Goal: Task Accomplishment & Management: Use online tool/utility

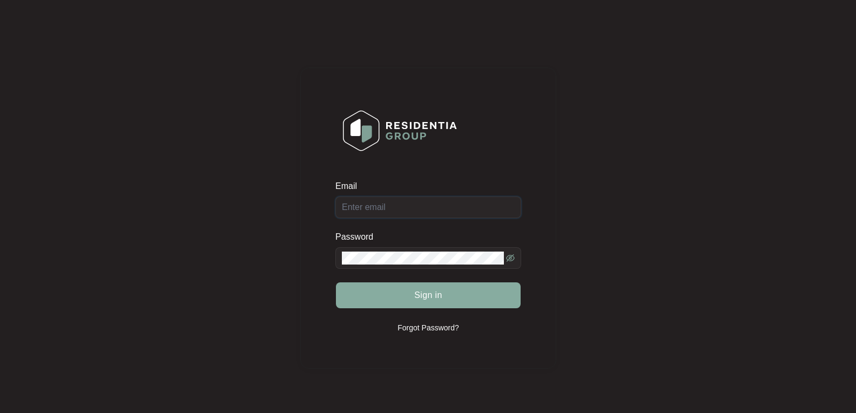
type input "[EMAIL_ADDRESS][DOMAIN_NAME]"
click at [421, 286] on button "Sign in" at bounding box center [428, 295] width 185 height 26
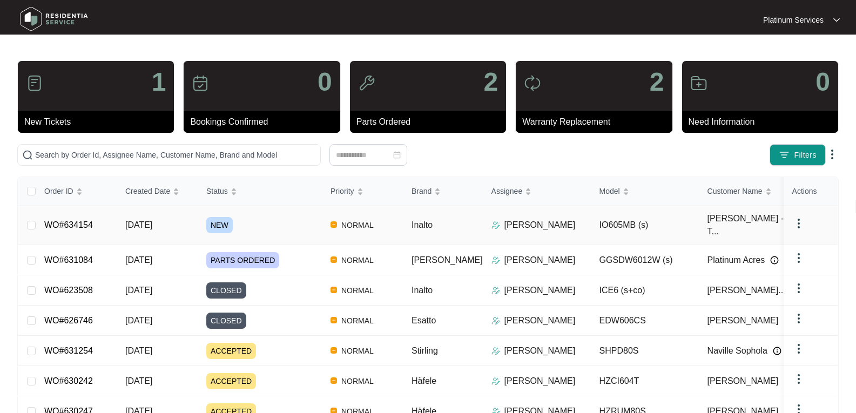
click at [83, 220] on link "WO#634154" at bounding box center [68, 224] width 49 height 9
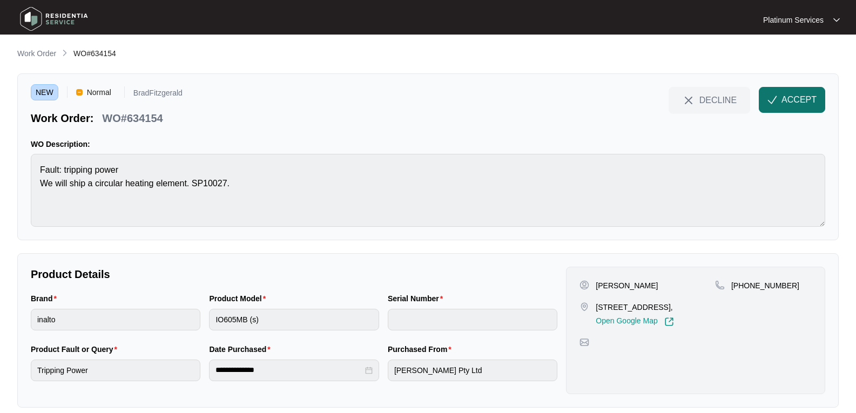
click at [804, 102] on span "ACCEPT" at bounding box center [798, 99] width 35 height 13
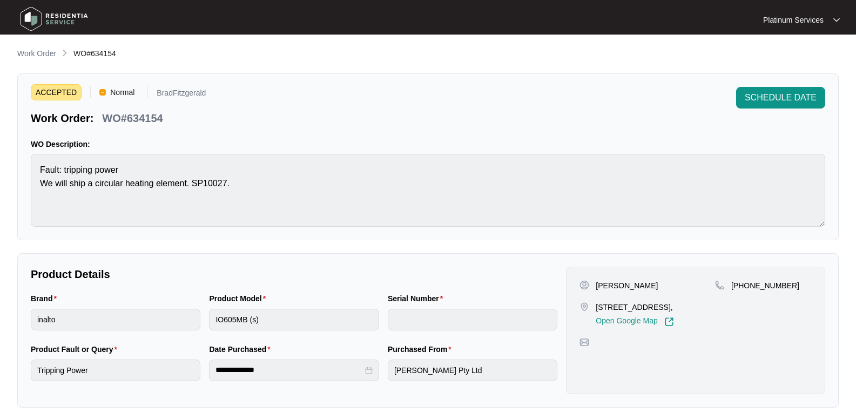
drag, startPoint x: 669, startPoint y: 285, endPoint x: 594, endPoint y: 288, distance: 74.6
click at [594, 288] on div "[PERSON_NAME]" at bounding box center [647, 285] width 136 height 11
copy p "[PERSON_NAME]"
drag, startPoint x: 620, startPoint y: 317, endPoint x: 585, endPoint y: 306, distance: 36.5
click at [585, 306] on div "[STREET_ADDRESS], Open Google Map" at bounding box center [647, 314] width 136 height 25
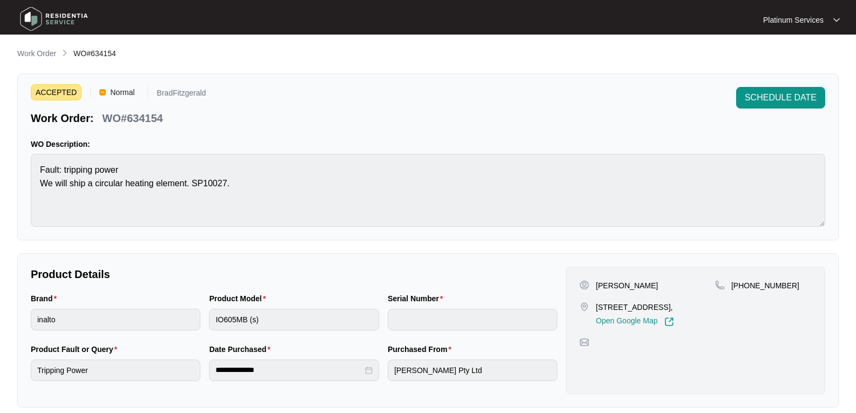
copy div "[STREET_ADDRESS],"
drag, startPoint x: 800, startPoint y: 283, endPoint x: 726, endPoint y: 286, distance: 74.0
click at [726, 286] on div "[PHONE_NUMBER]" at bounding box center [763, 285] width 97 height 11
copy div "[PHONE_NUMBER]"
click at [193, 319] on div "Brand inalto Product Model IO605MB (s) Serial Number" at bounding box center [293, 318] width 535 height 51
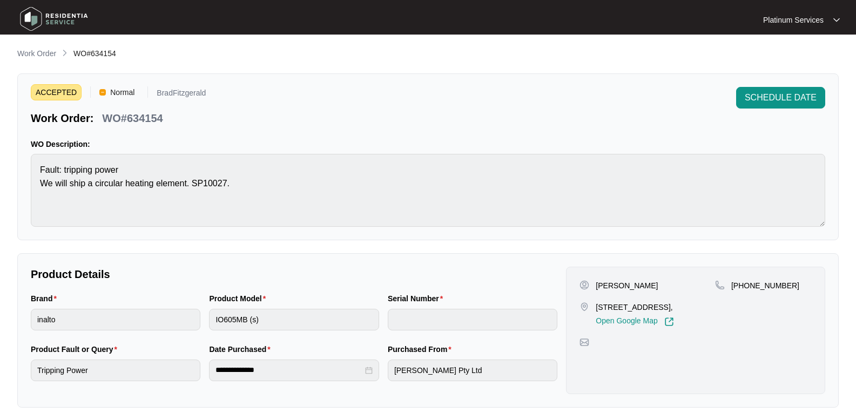
click at [207, 320] on div "Product Model IO605MB (s)" at bounding box center [294, 318] width 178 height 51
click at [153, 120] on p "WO#634154" at bounding box center [132, 118] width 60 height 15
copy p "634154"
click at [60, 14] on img at bounding box center [54, 19] width 76 height 32
